Goal: Information Seeking & Learning: Learn about a topic

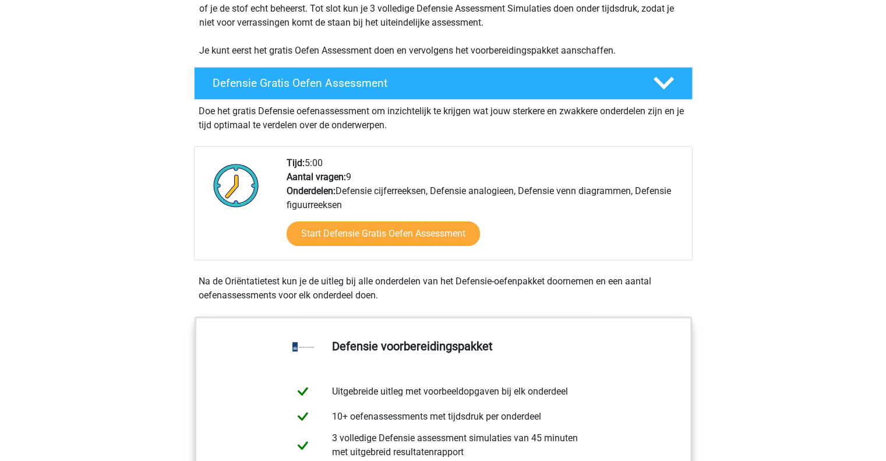
scroll to position [270, 0]
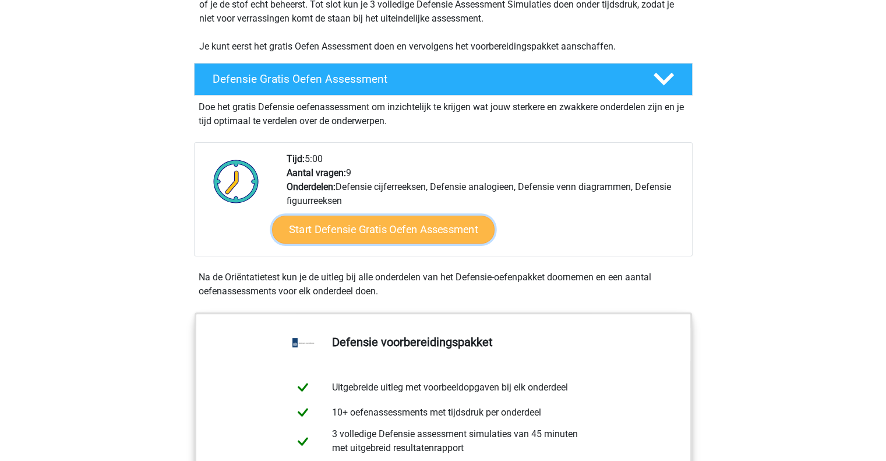
click at [438, 227] on link "Start Defensie Gratis Oefen Assessment" at bounding box center [383, 230] width 223 height 28
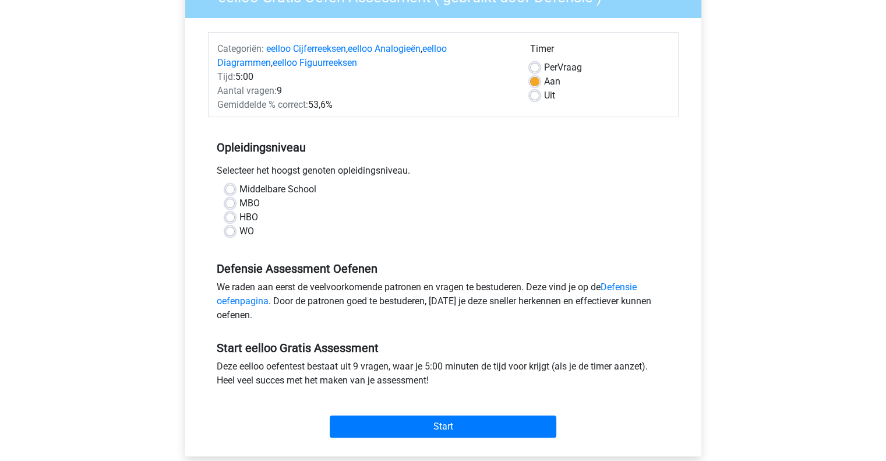
scroll to position [128, 0]
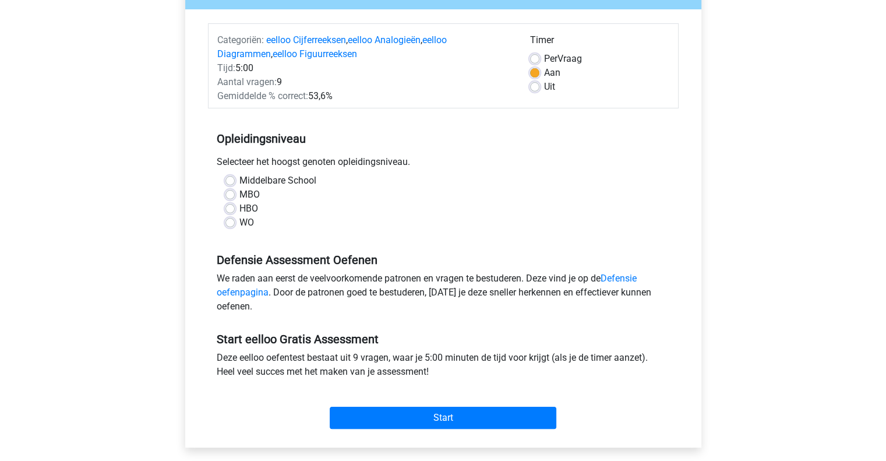
click at [239, 223] on label "WO" at bounding box center [246, 223] width 15 height 14
click at [225, 223] on input "WO" at bounding box center [229, 222] width 9 height 12
radio input "true"
click at [623, 277] on link "Defensie oefenpagina" at bounding box center [427, 285] width 420 height 25
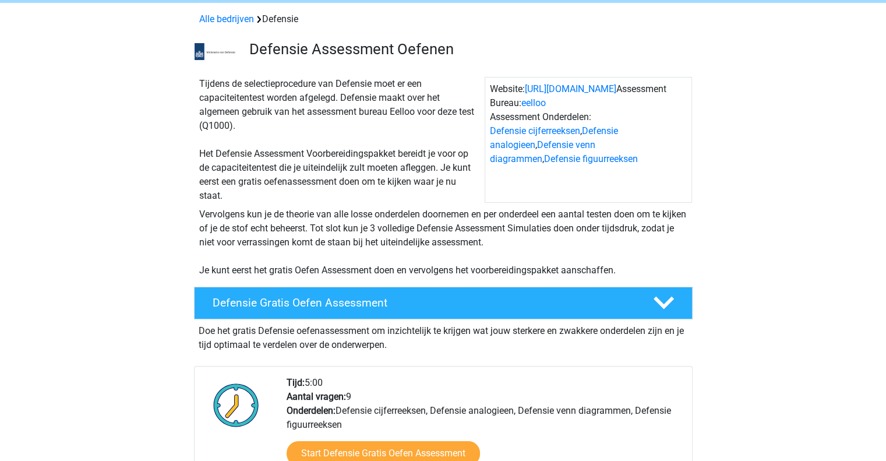
scroll to position [52, 0]
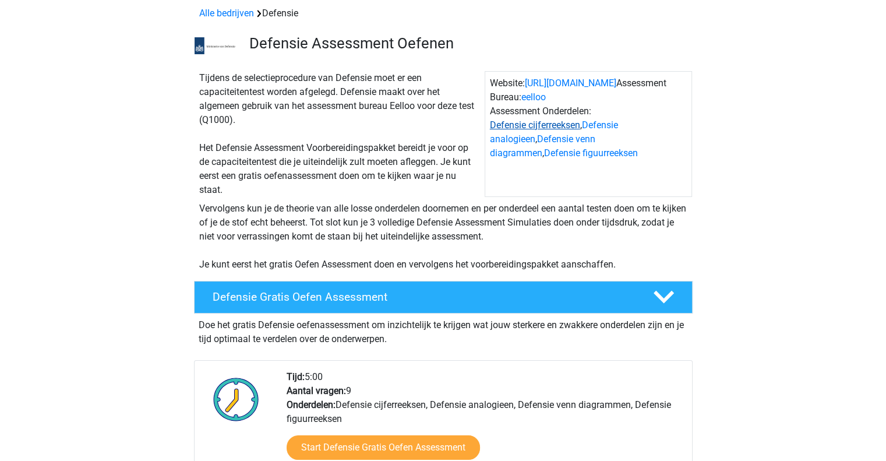
click at [545, 127] on link "Defensie cijferreeksen" at bounding box center [535, 124] width 90 height 11
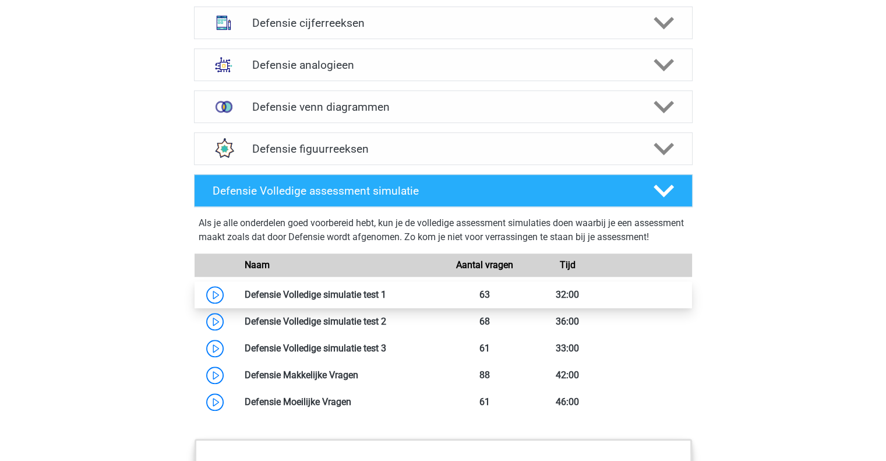
click at [386, 300] on link at bounding box center [386, 294] width 0 height 11
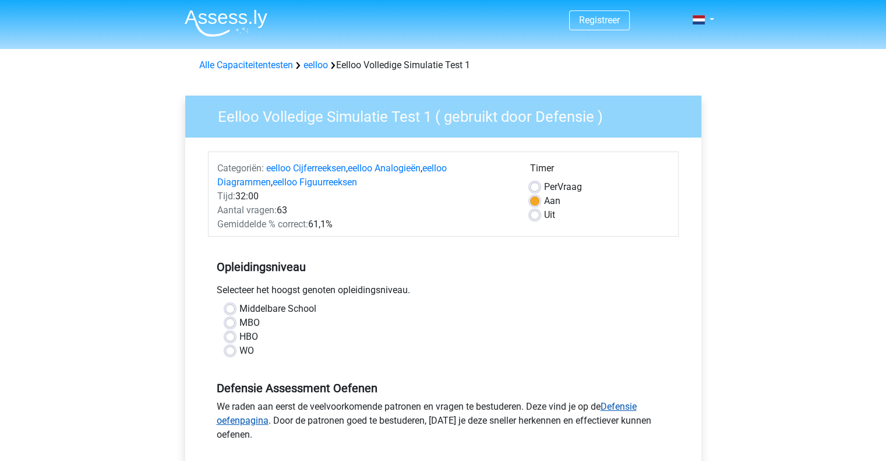
click at [253, 424] on link "Defensie oefenpagina" at bounding box center [427, 413] width 420 height 25
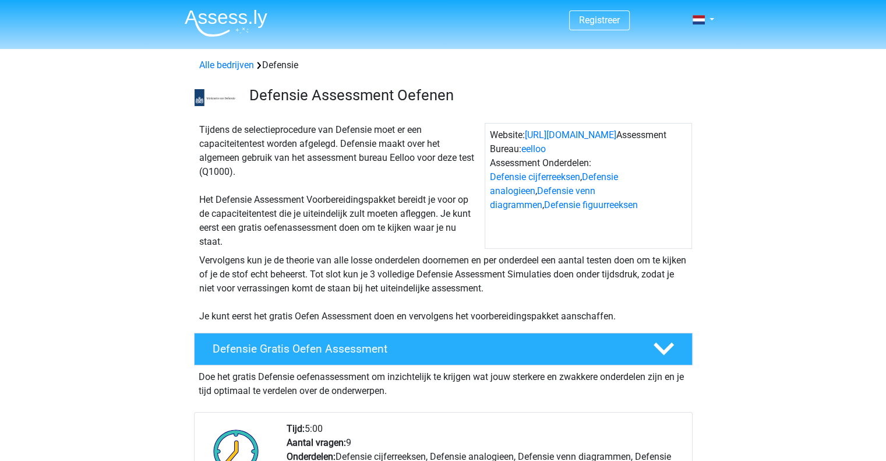
scroll to position [96, 0]
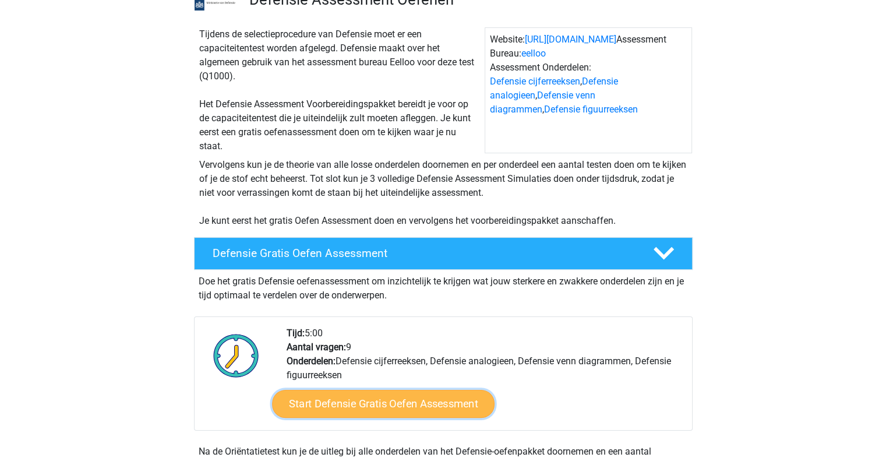
click at [422, 402] on link "Start Defensie Gratis Oefen Assessment" at bounding box center [383, 404] width 223 height 28
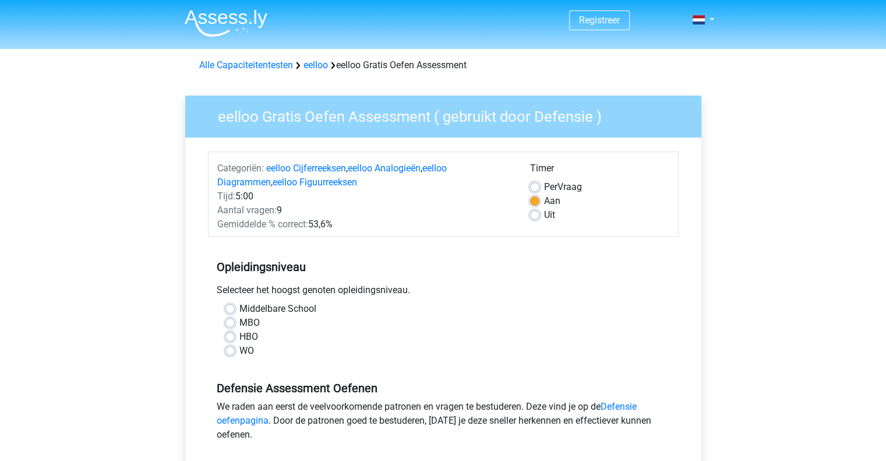
click at [239, 352] on label "WO" at bounding box center [246, 351] width 15 height 14
click at [228, 352] on input "WO" at bounding box center [229, 350] width 9 height 12
radio input "true"
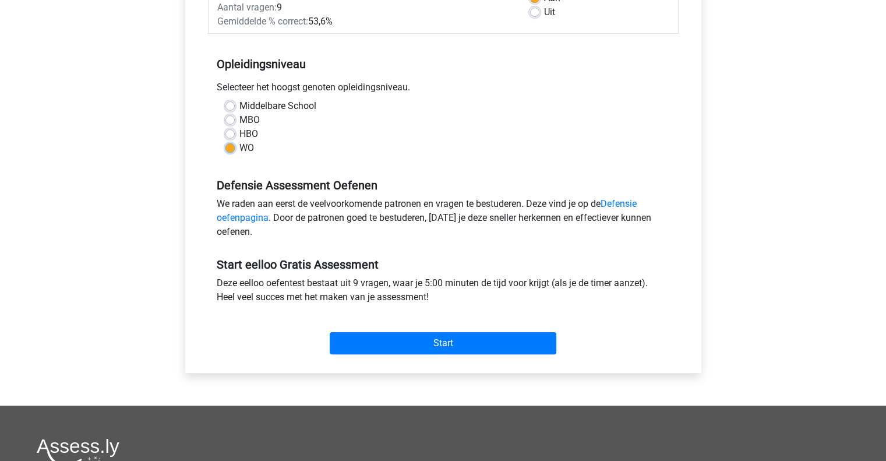
scroll to position [211, 0]
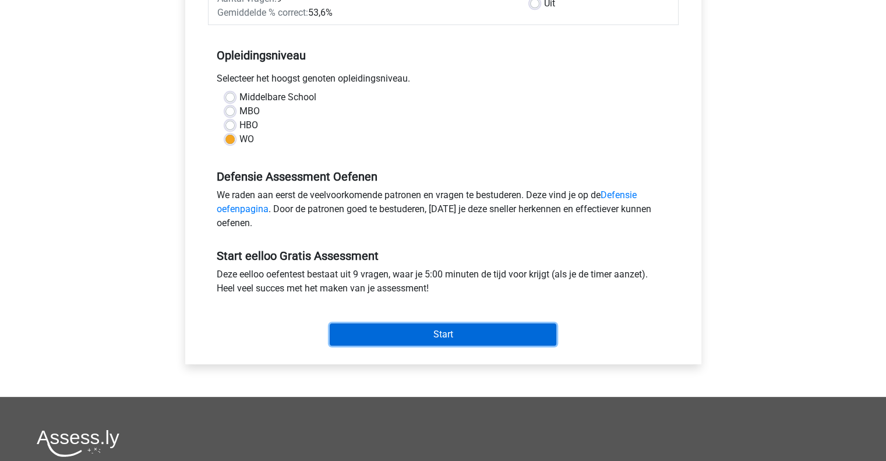
click at [436, 331] on input "Start" at bounding box center [443, 334] width 227 height 22
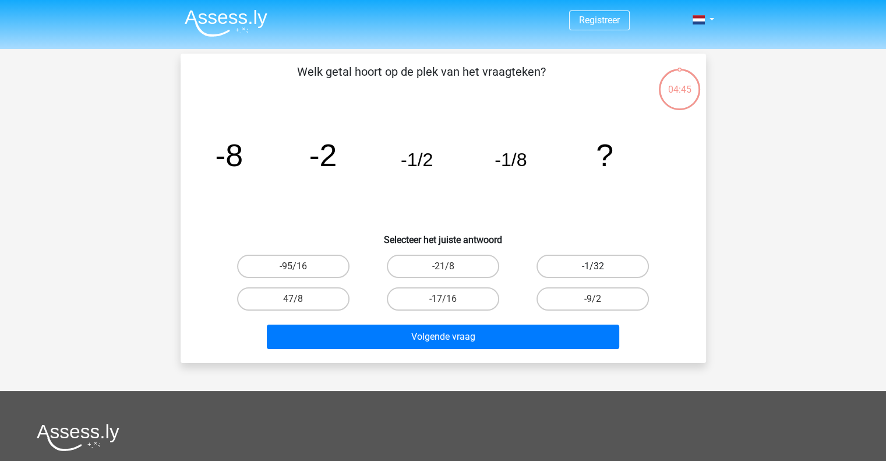
click at [579, 266] on label "-1/32" at bounding box center [593, 266] width 112 height 23
click at [593, 266] on input "-1/32" at bounding box center [597, 270] width 8 height 8
radio input "true"
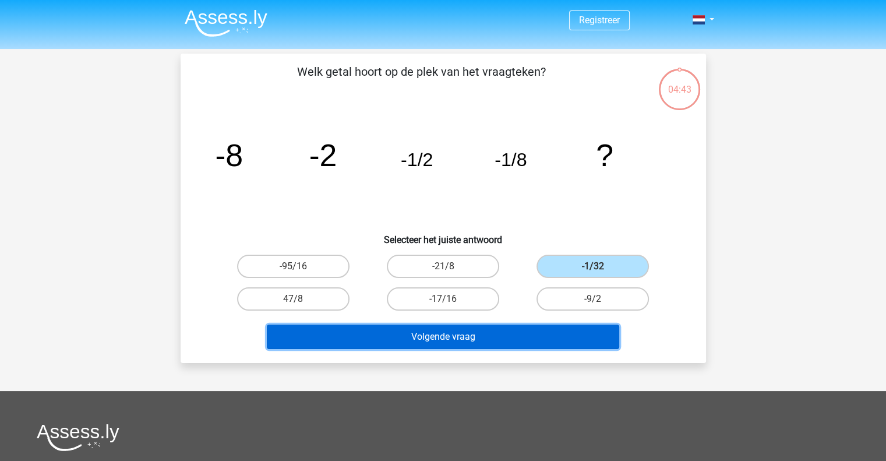
click at [475, 333] on button "Volgende vraag" at bounding box center [443, 337] width 352 height 24
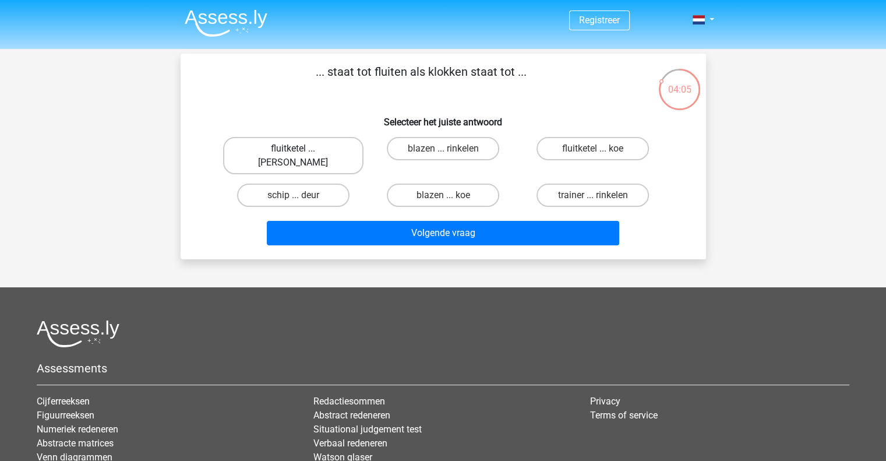
click at [298, 146] on label "fluitketel ... luiden" at bounding box center [293, 155] width 140 height 37
click at [298, 149] on input "fluitketel ... luiden" at bounding box center [297, 153] width 8 height 8
radio input "true"
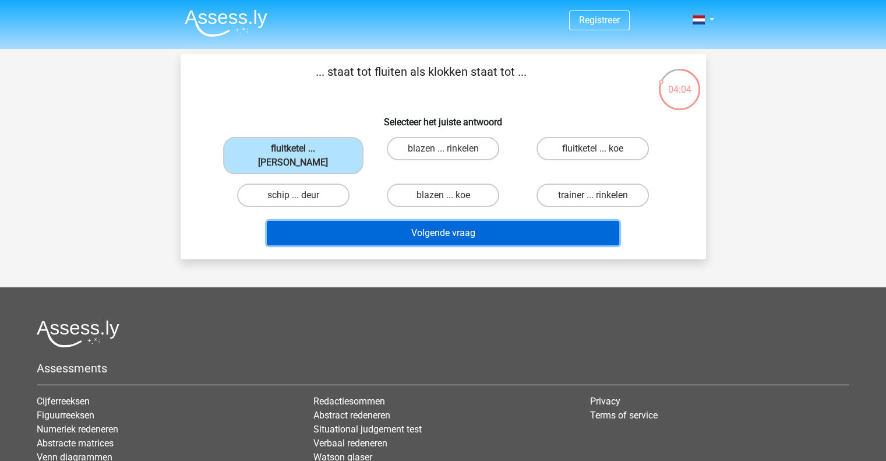
click at [412, 221] on button "Volgende vraag" at bounding box center [443, 233] width 352 height 24
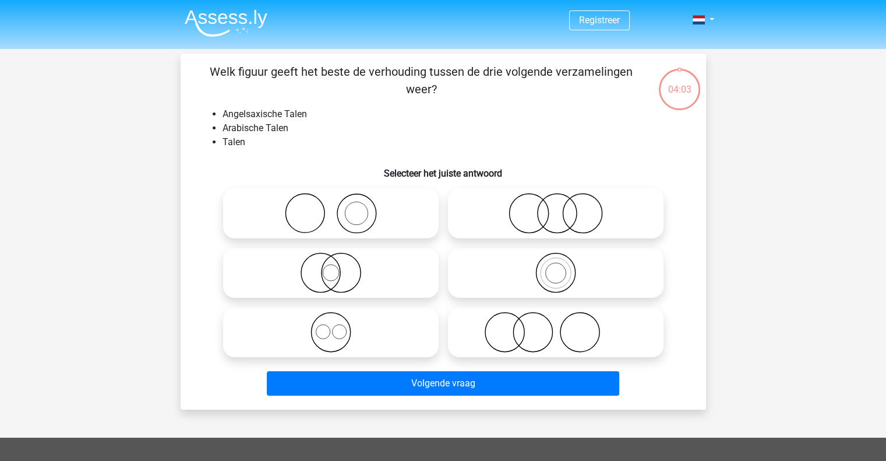
scroll to position [54, 0]
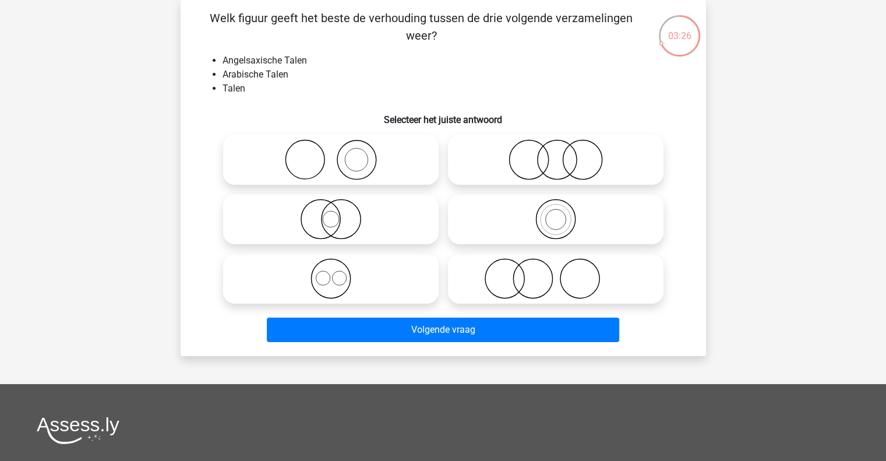
click at [364, 282] on icon at bounding box center [331, 278] width 206 height 41
click at [338, 273] on input "radio" at bounding box center [335, 269] width 8 height 8
radio input "true"
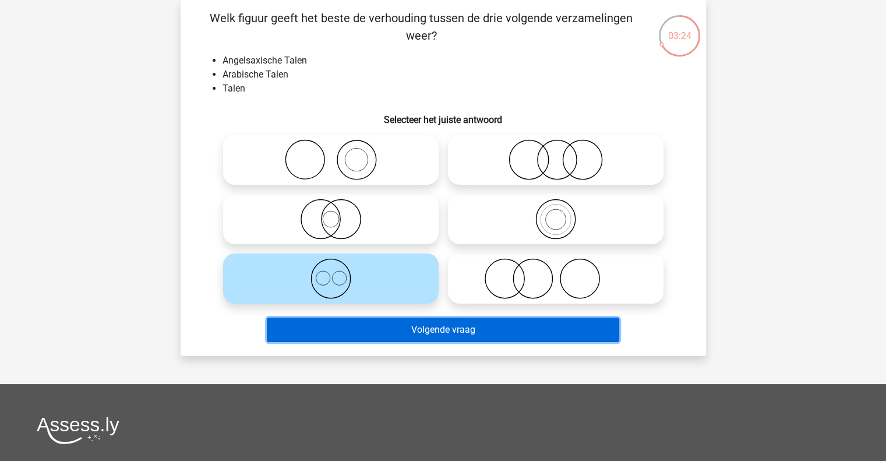
click at [439, 330] on button "Volgende vraag" at bounding box center [443, 330] width 352 height 24
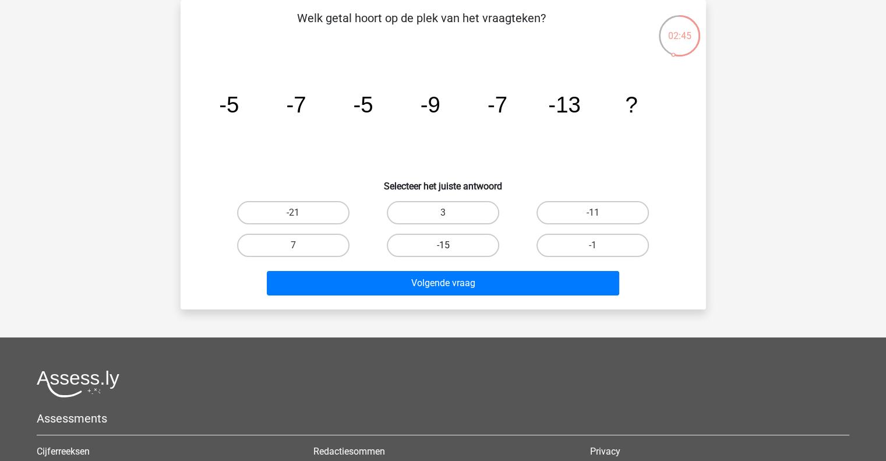
click at [471, 245] on label "-15" at bounding box center [443, 245] width 112 height 23
click at [450, 245] on input "-15" at bounding box center [447, 249] width 8 height 8
radio input "true"
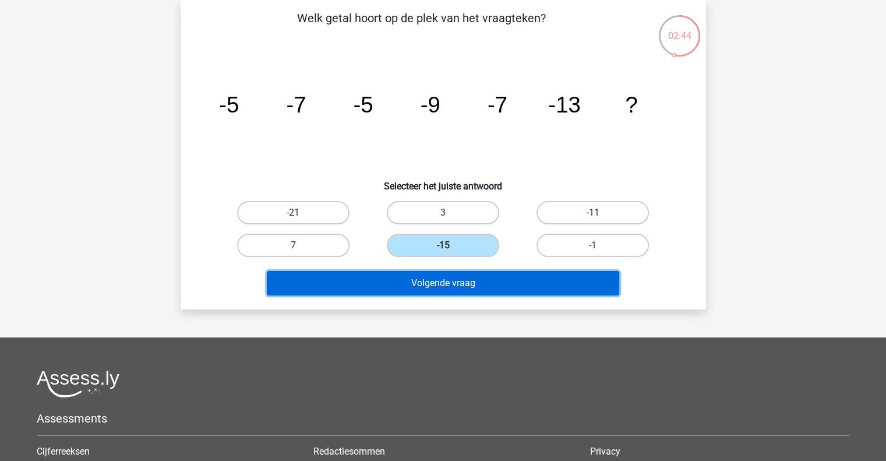
click at [454, 280] on button "Volgende vraag" at bounding box center [443, 283] width 352 height 24
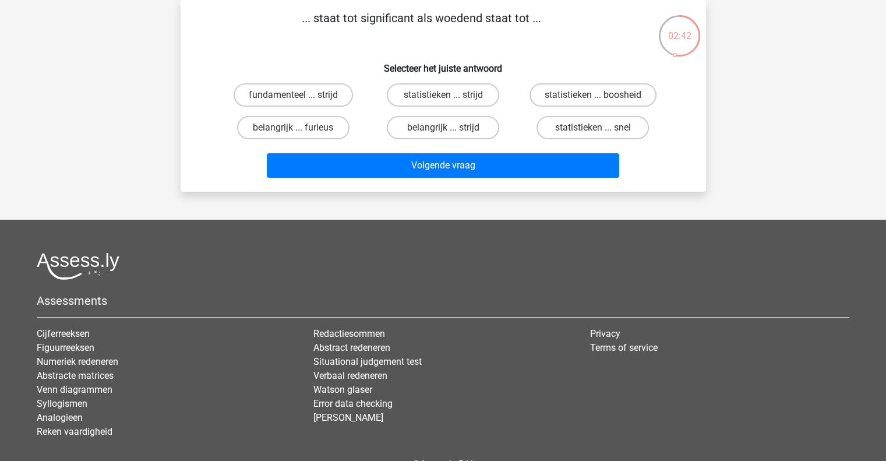
scroll to position [0, 0]
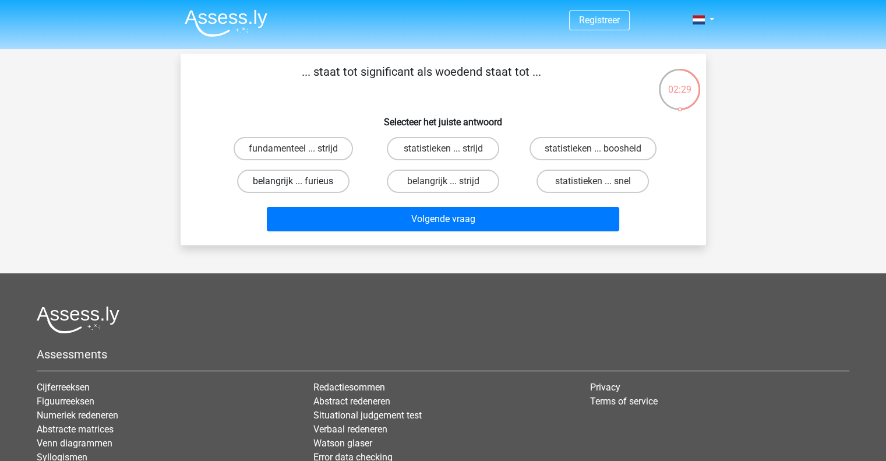
click at [303, 185] on label "belangrijk ... furieus" at bounding box center [293, 181] width 112 height 23
click at [301, 185] on input "belangrijk ... furieus" at bounding box center [297, 185] width 8 height 8
radio input "true"
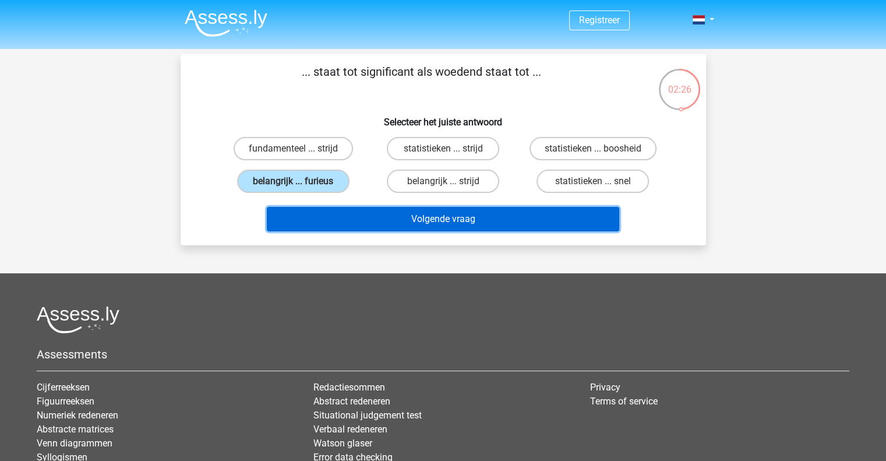
click at [426, 220] on button "Volgende vraag" at bounding box center [443, 219] width 352 height 24
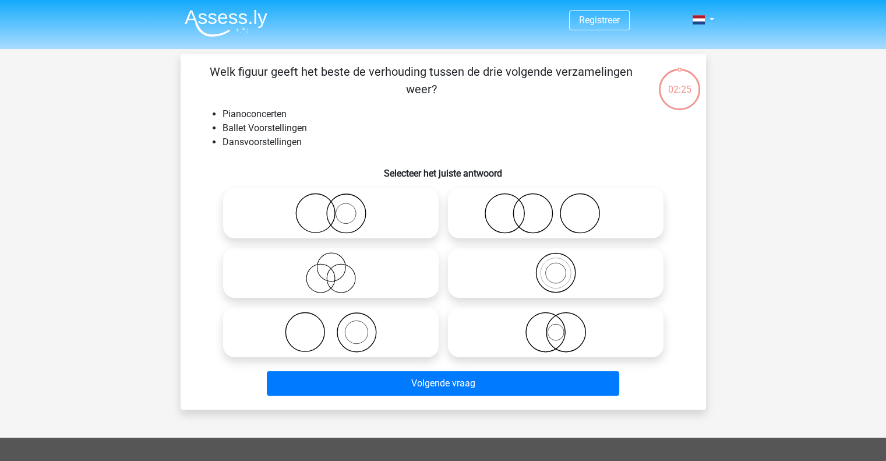
scroll to position [54, 0]
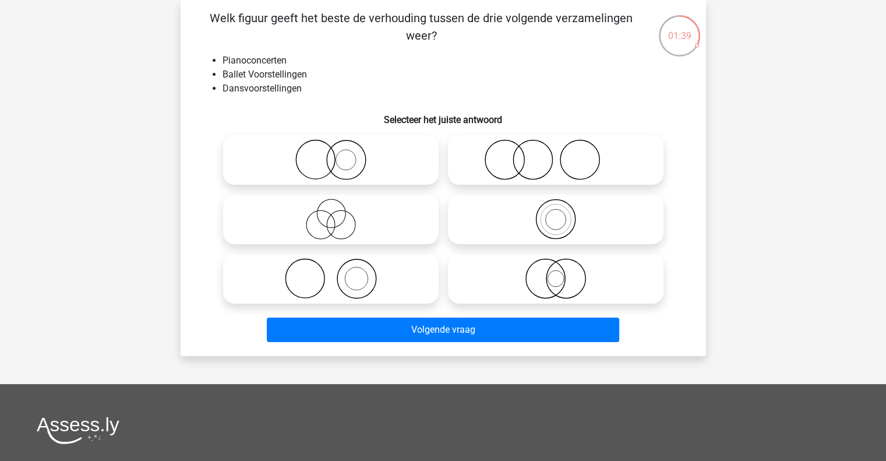
click at [298, 288] on icon at bounding box center [331, 278] width 206 height 41
click at [331, 273] on input "radio" at bounding box center [335, 269] width 8 height 8
radio input "true"
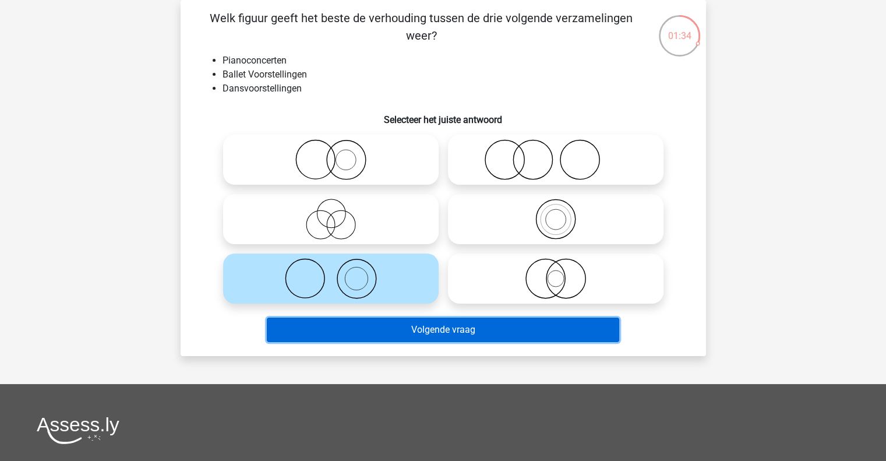
click at [417, 327] on button "Volgende vraag" at bounding box center [443, 330] width 352 height 24
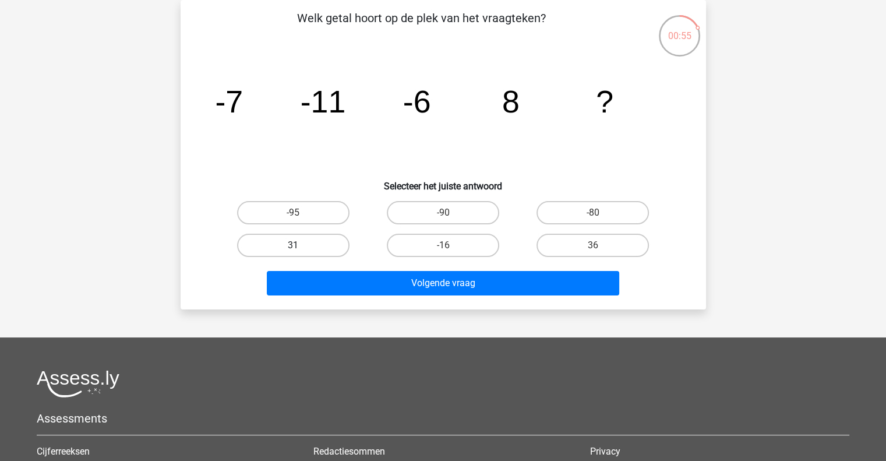
click at [319, 253] on label "31" at bounding box center [293, 245] width 112 height 23
click at [301, 253] on input "31" at bounding box center [297, 249] width 8 height 8
radio input "true"
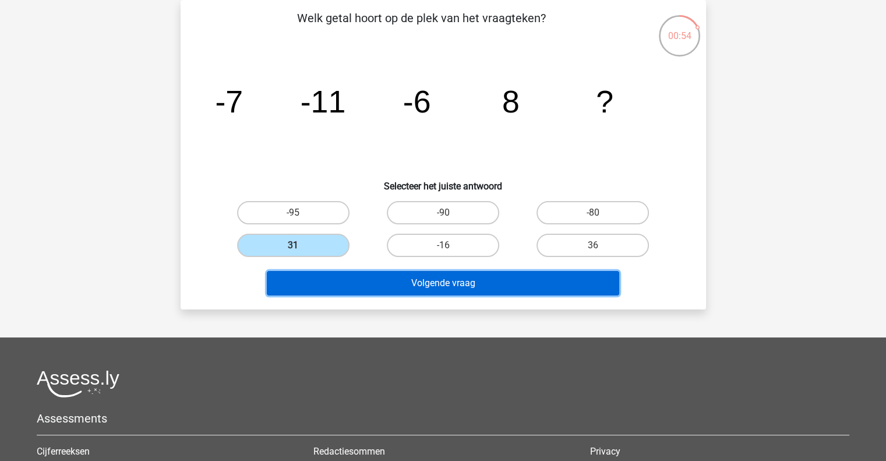
click at [368, 276] on button "Volgende vraag" at bounding box center [443, 283] width 352 height 24
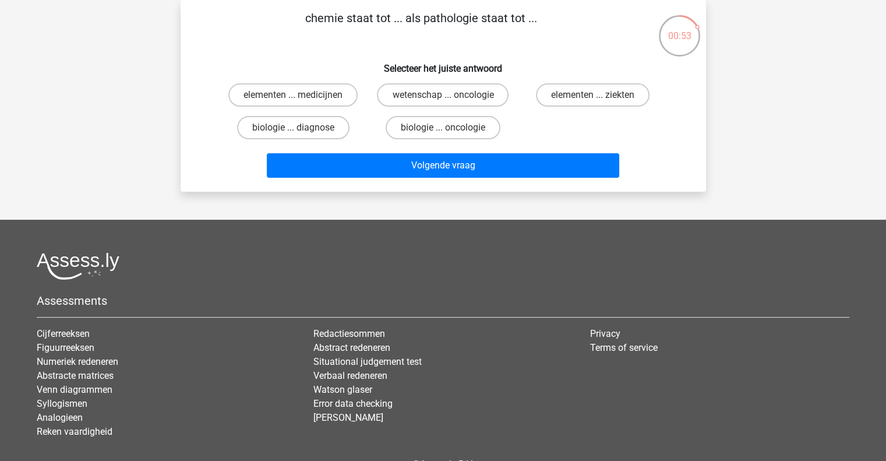
scroll to position [0, 0]
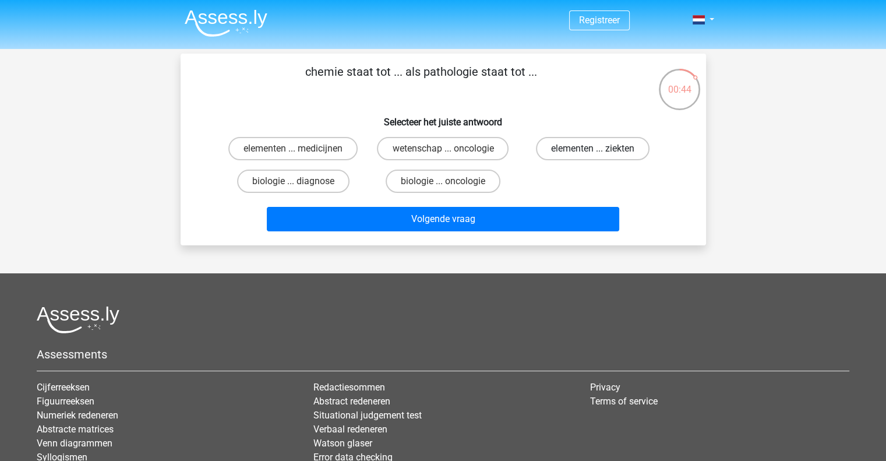
click at [601, 145] on label "elementen ... ziekten" at bounding box center [593, 148] width 114 height 23
click at [601, 149] on input "elementen ... ziekten" at bounding box center [597, 153] width 8 height 8
radio input "true"
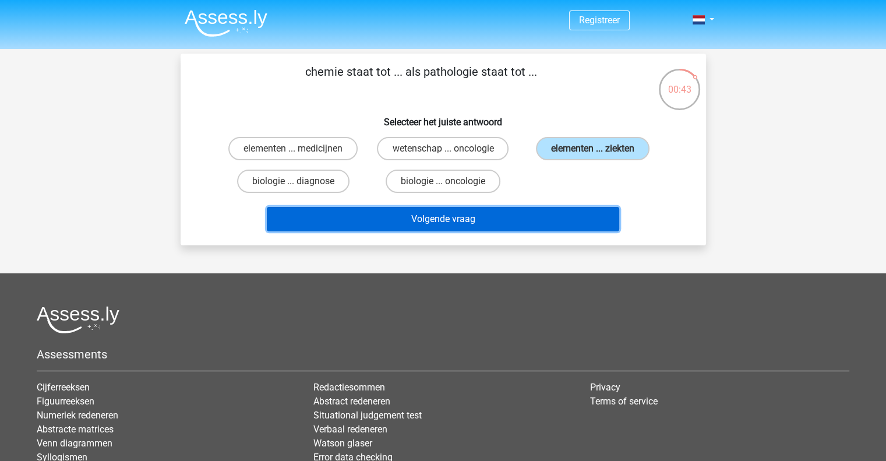
click at [468, 223] on button "Volgende vraag" at bounding box center [443, 219] width 352 height 24
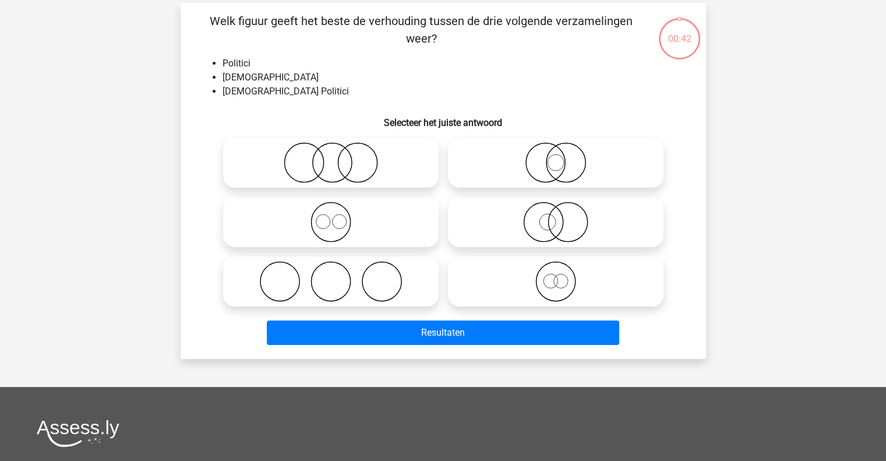
scroll to position [54, 0]
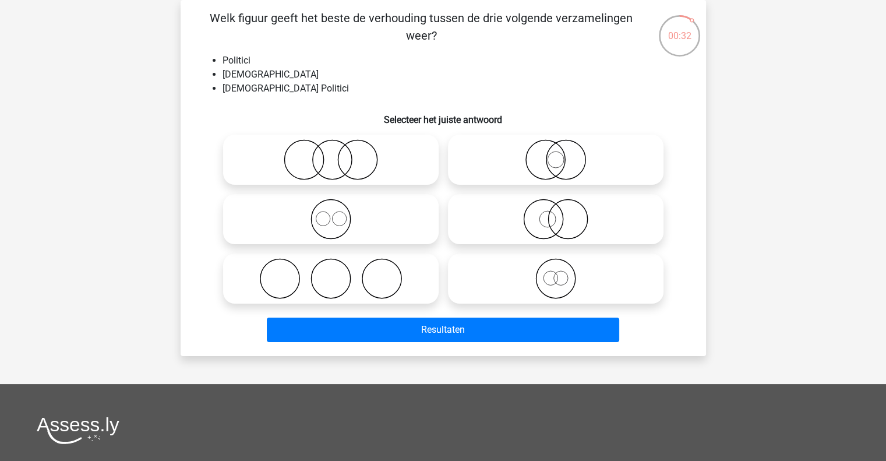
click at [519, 277] on icon at bounding box center [556, 278] width 206 height 41
click at [556, 273] on input "radio" at bounding box center [560, 269] width 8 height 8
radio input "true"
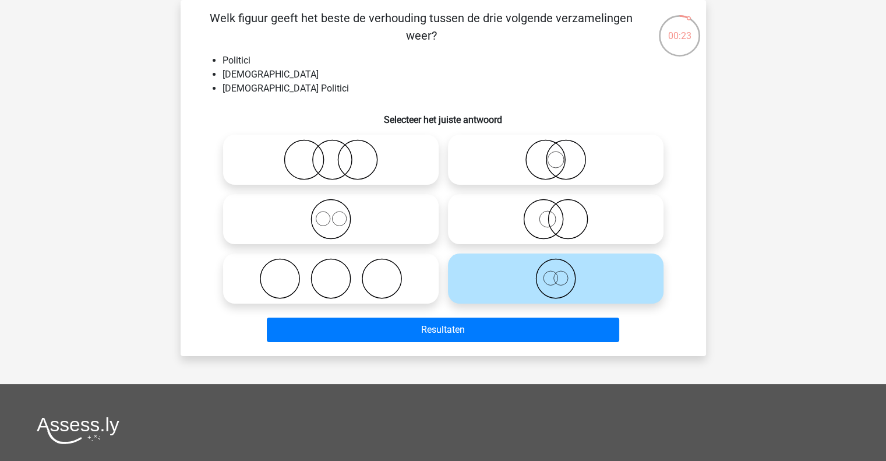
click at [608, 225] on icon at bounding box center [556, 219] width 206 height 41
click at [563, 213] on input "radio" at bounding box center [560, 210] width 8 height 8
radio input "true"
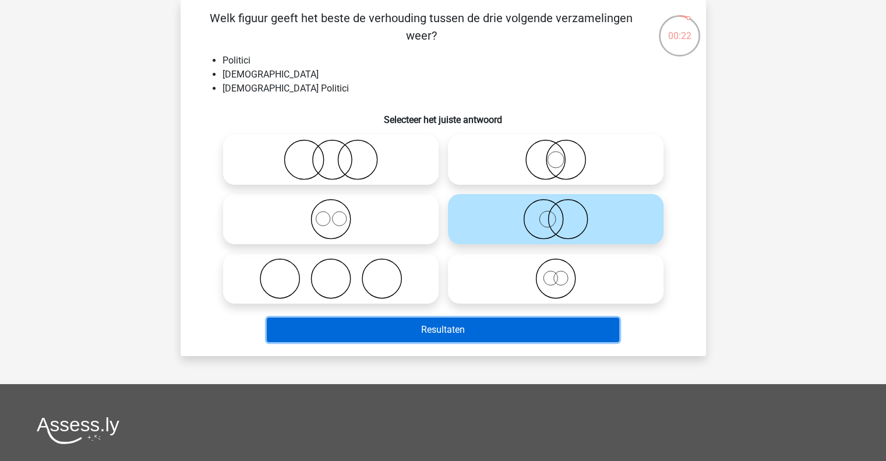
click at [506, 323] on button "Resultaten" at bounding box center [443, 330] width 352 height 24
